Goal: Task Accomplishment & Management: Complete application form

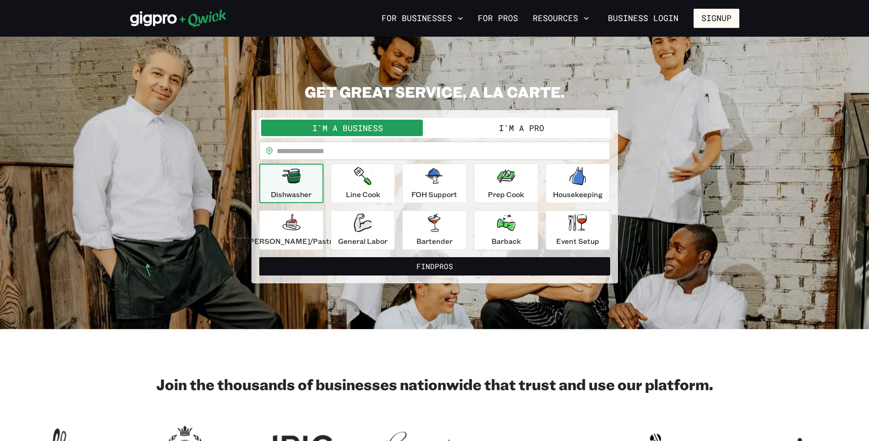
click at [522, 128] on button "I'm a Pro" at bounding box center [522, 128] width 174 height 16
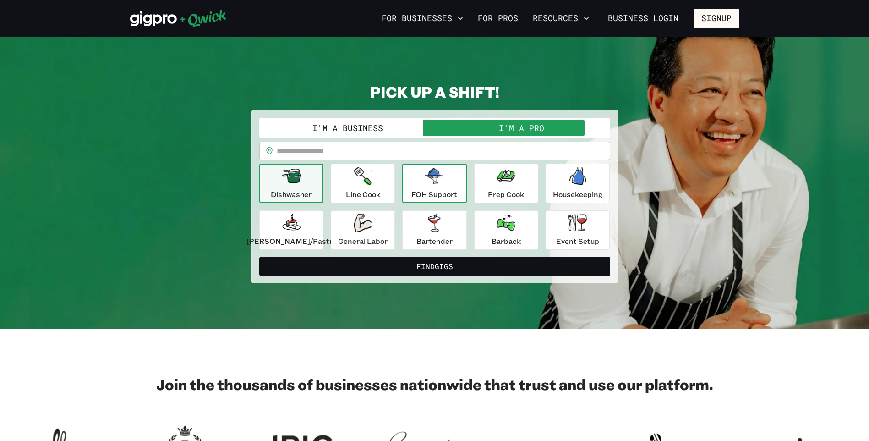
click at [442, 188] on div "FOH Support" at bounding box center [434, 183] width 46 height 33
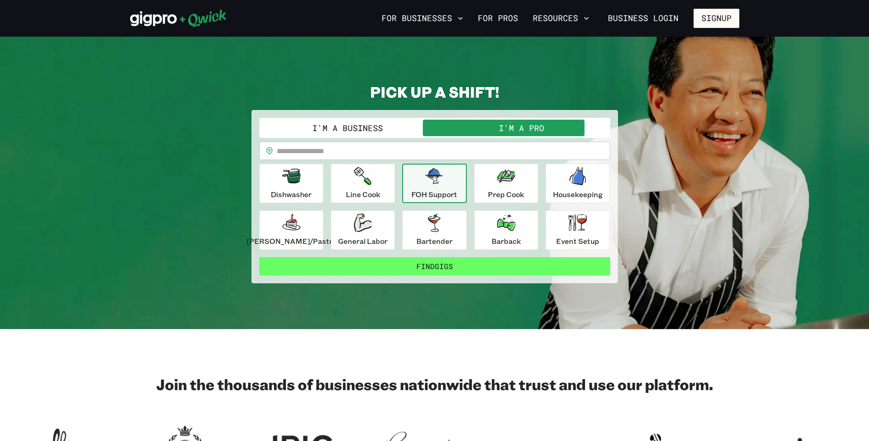
click at [439, 266] on button "Find Gigs" at bounding box center [434, 266] width 351 height 18
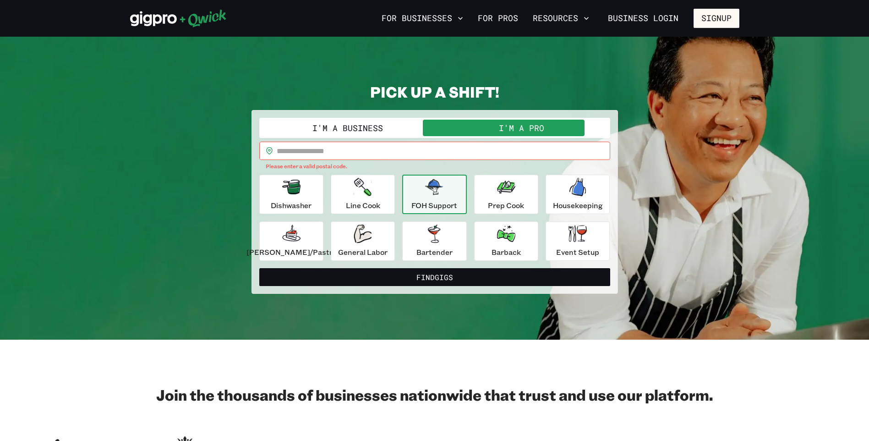
click at [402, 153] on input "text" at bounding box center [443, 150] width 333 height 18
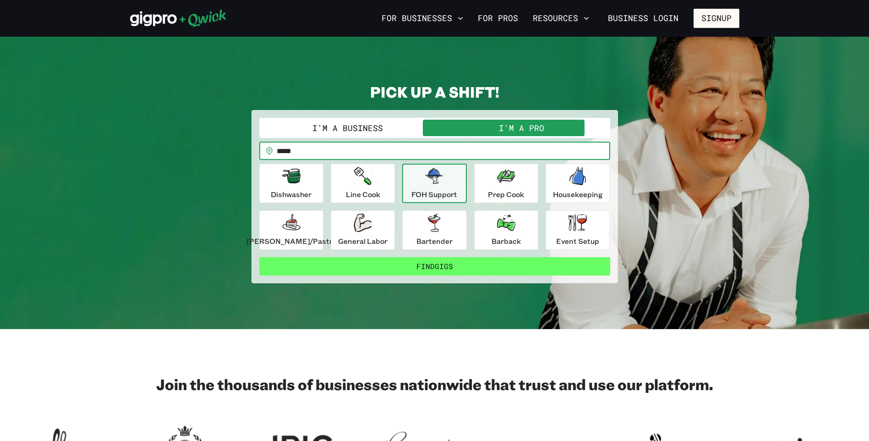
type input "*****"
click at [419, 264] on button "Find Gigs" at bounding box center [434, 266] width 351 height 18
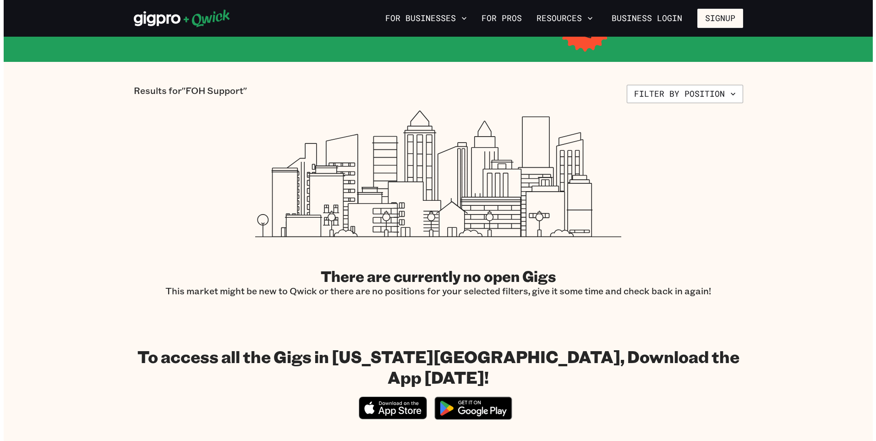
scroll to position [92, 0]
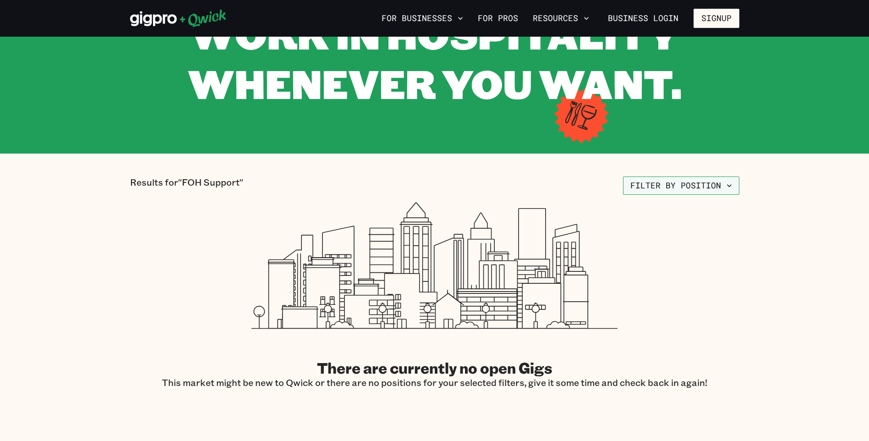
click at [725, 188] on icon "button" at bounding box center [728, 185] width 9 height 9
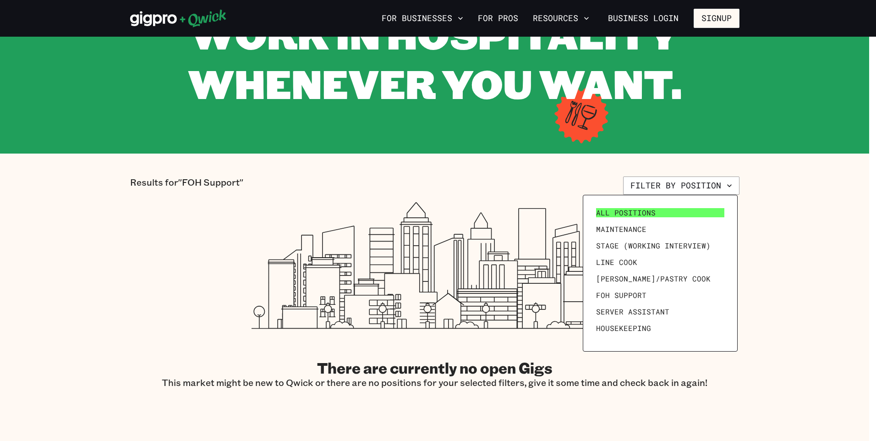
click at [642, 211] on span "All Positions" at bounding box center [626, 212] width 60 height 9
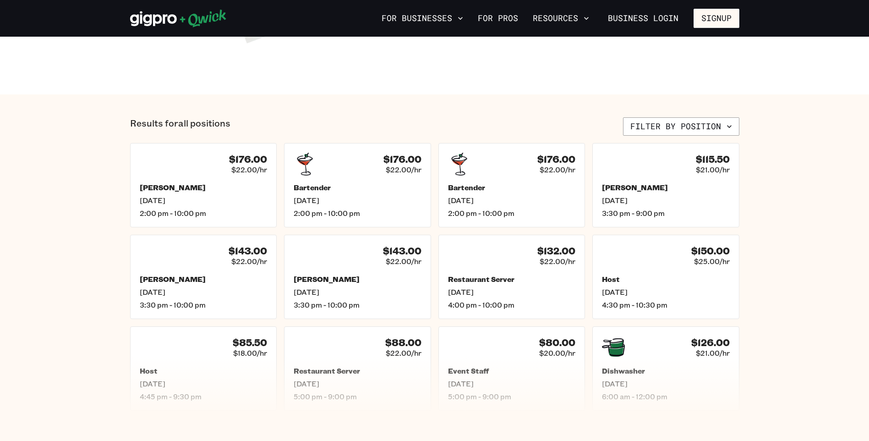
scroll to position [321, 0]
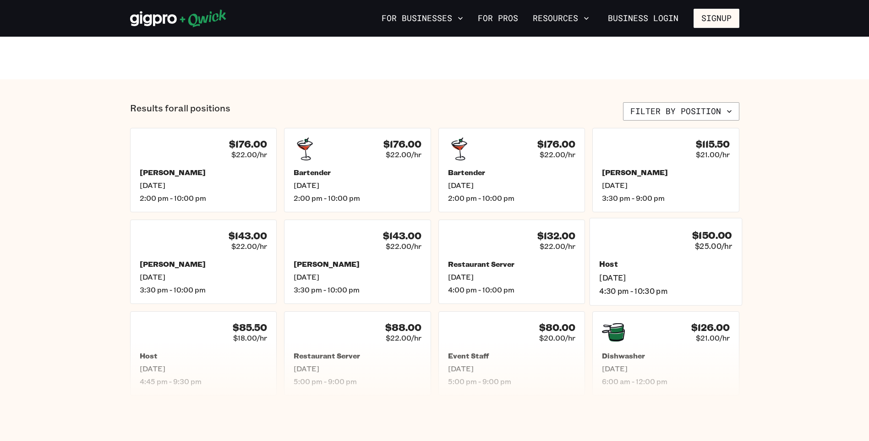
click at [626, 271] on div "Host [DATE] 4:30 pm - 10:30 pm" at bounding box center [665, 277] width 133 height 36
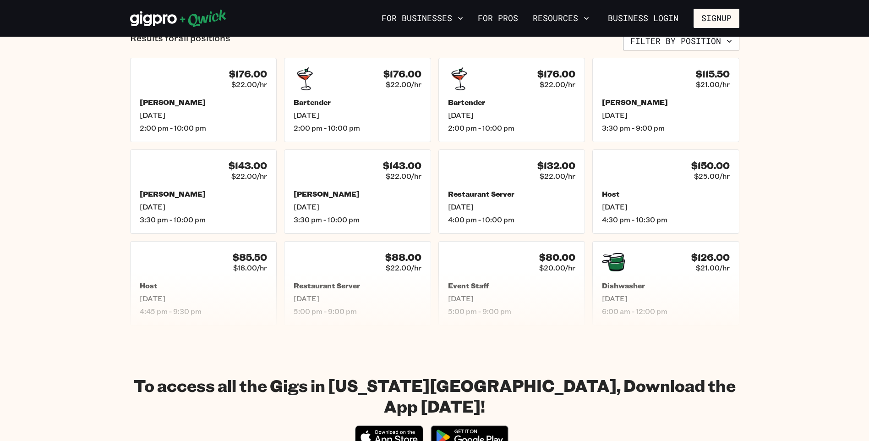
scroll to position [412, 0]
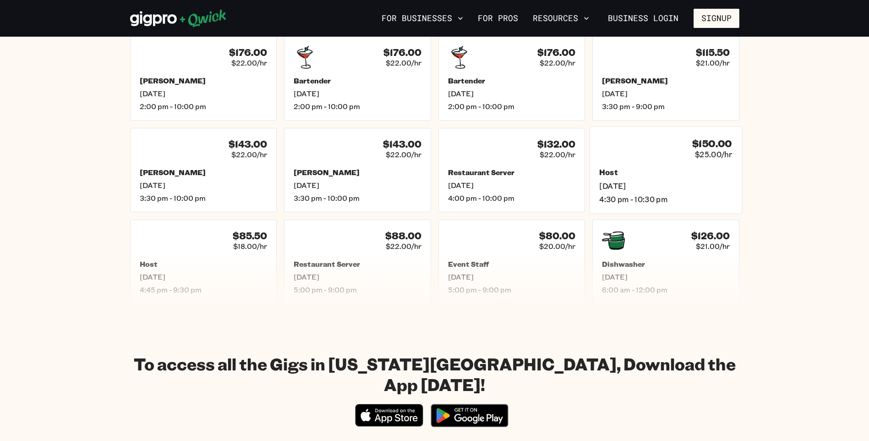
click at [670, 166] on div "$150.00 $25.00/hr Host [DATE] 4:30 pm - 10:30 pm" at bounding box center [665, 169] width 152 height 87
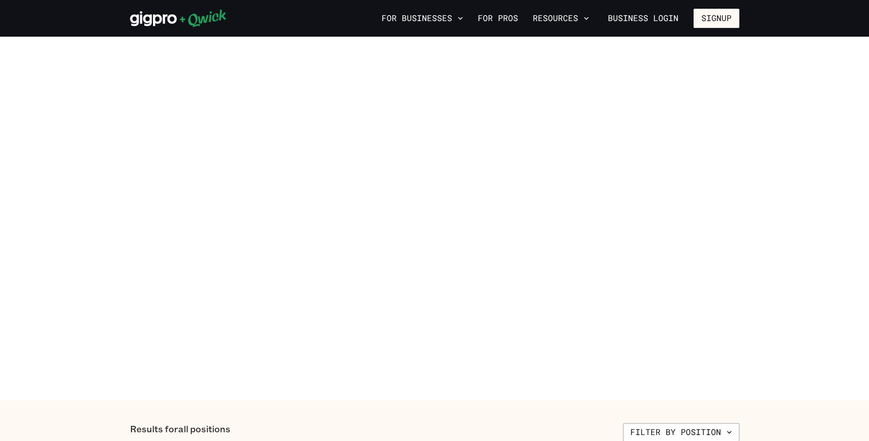
scroll to position [412, 0]
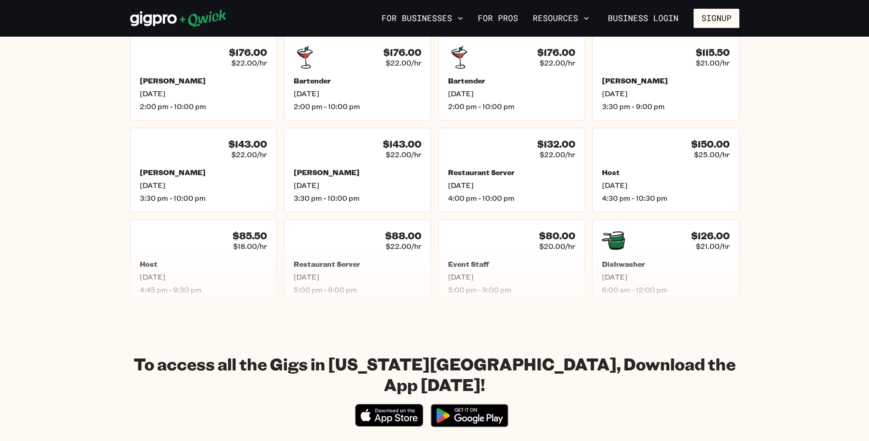
click at [811, 292] on section "Results for all positions Filter by position $176.00 $22.00/[PERSON_NAME] [DATE…" at bounding box center [434, 157] width 869 height 339
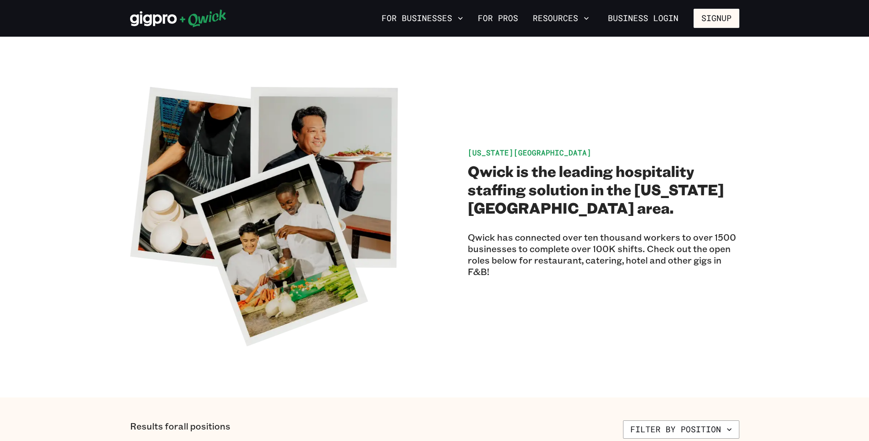
scroll to position [0, 0]
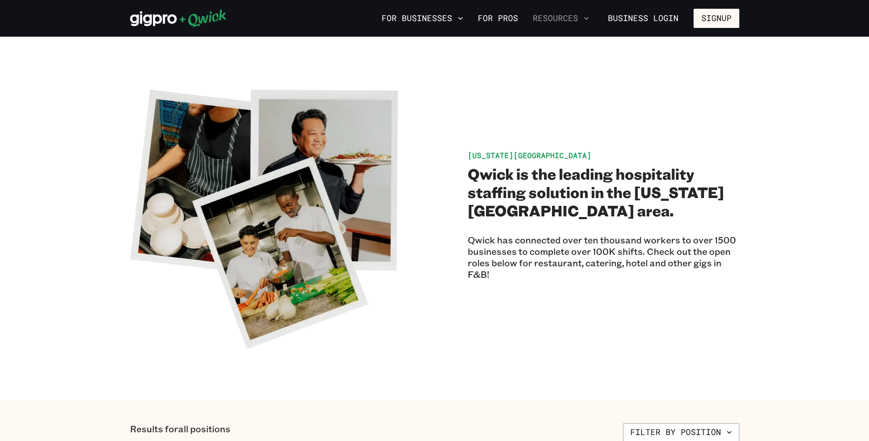
click at [586, 18] on icon "button" at bounding box center [586, 18] width 9 height 9
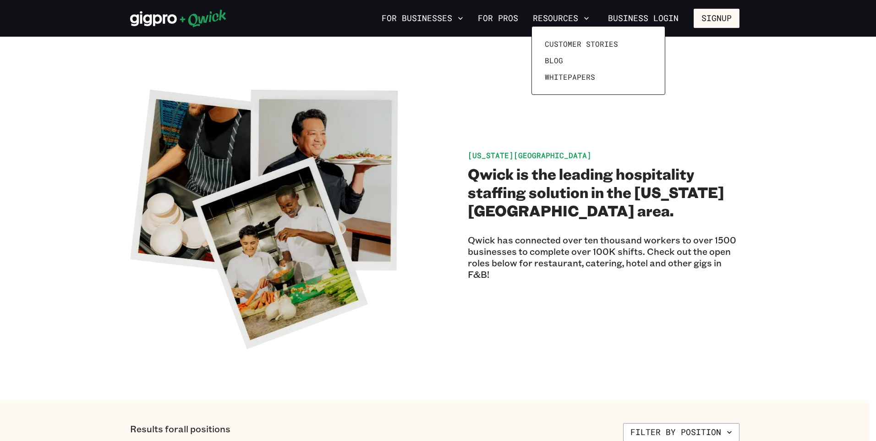
click at [731, 12] on div at bounding box center [438, 220] width 876 height 441
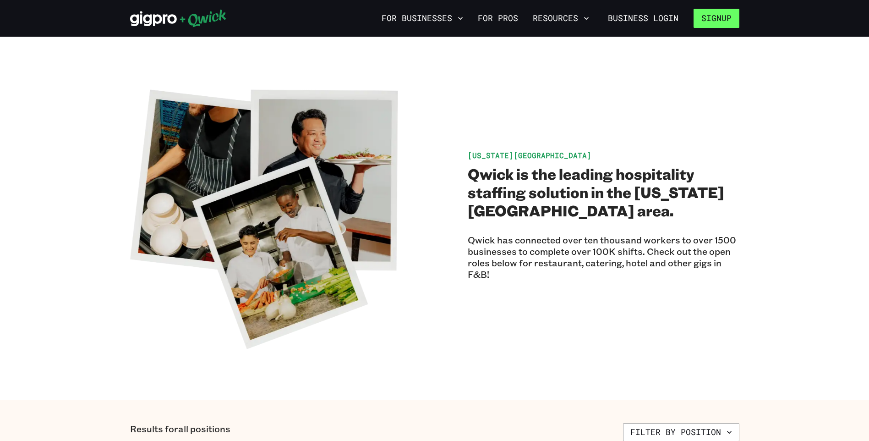
click at [734, 15] on button "Signup" at bounding box center [716, 18] width 46 height 19
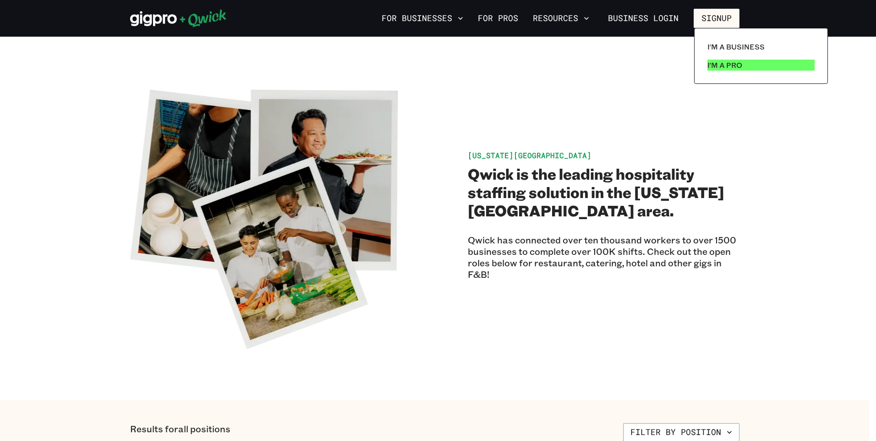
click at [730, 64] on p "I'm a Pro" at bounding box center [724, 65] width 35 height 11
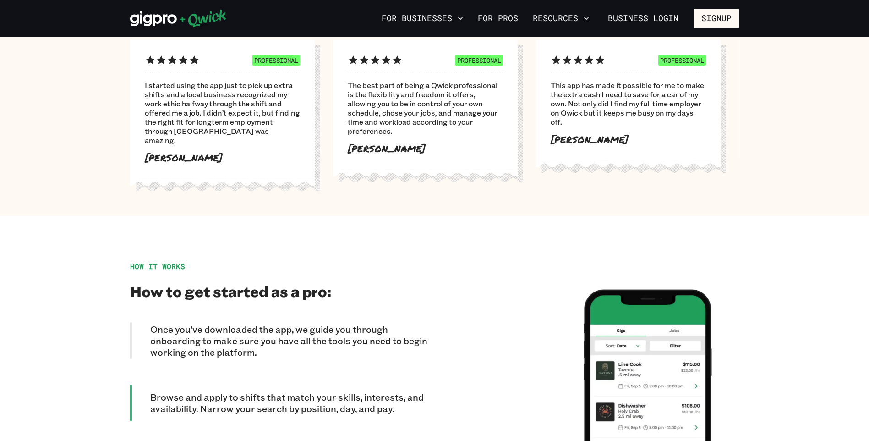
scroll to position [550, 0]
